Goal: Navigation & Orientation: Go to known website

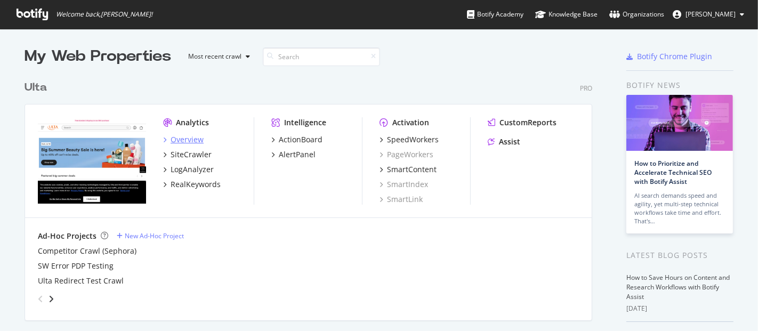
scroll to position [322, 740]
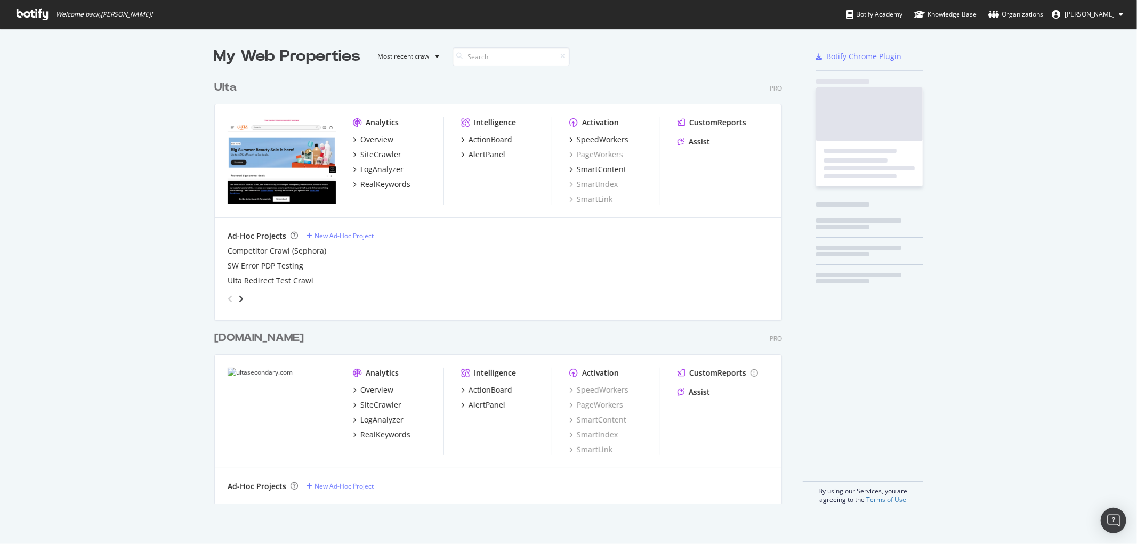
scroll to position [428, 567]
